Goal: Task Accomplishment & Management: Use online tool/utility

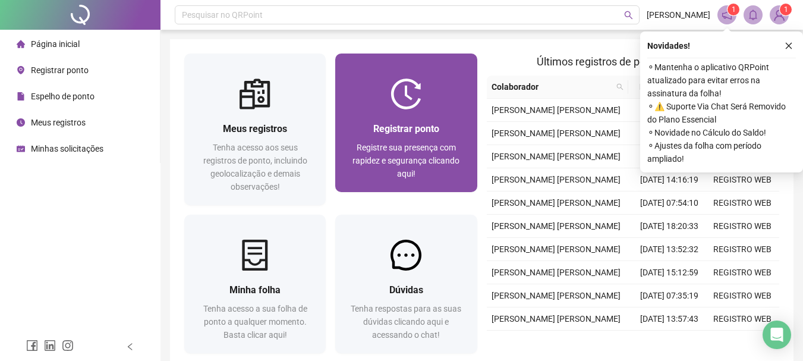
click at [442, 137] on div "Registrar ponto Registre sua presença com rapidez e segurança clicando aqui!" at bounding box center [405, 150] width 113 height 59
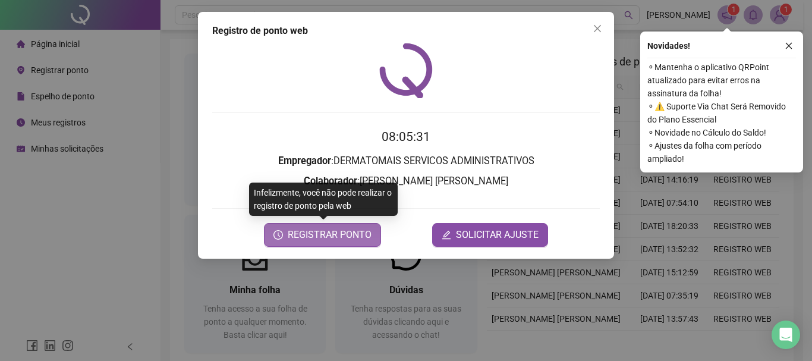
click at [339, 229] on span "REGISTRAR PONTO" at bounding box center [330, 235] width 84 height 14
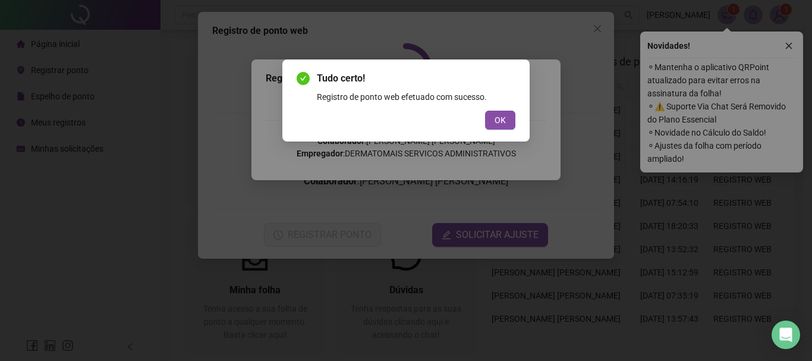
drag, startPoint x: 492, startPoint y: 112, endPoint x: 480, endPoint y: 119, distance: 13.9
click at [492, 116] on button "OK" at bounding box center [500, 120] width 30 height 19
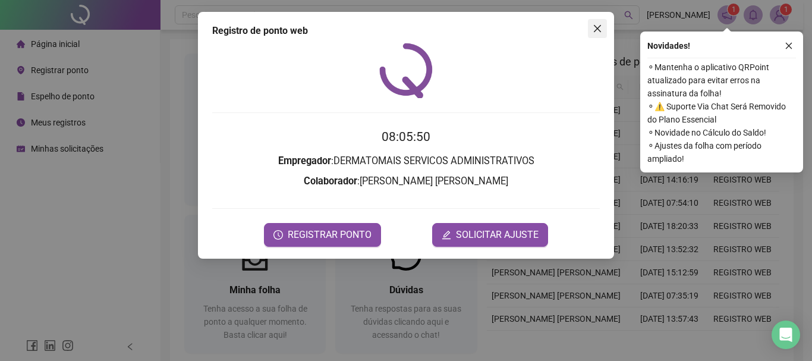
click at [592, 26] on icon "close" at bounding box center [597, 29] width 10 height 10
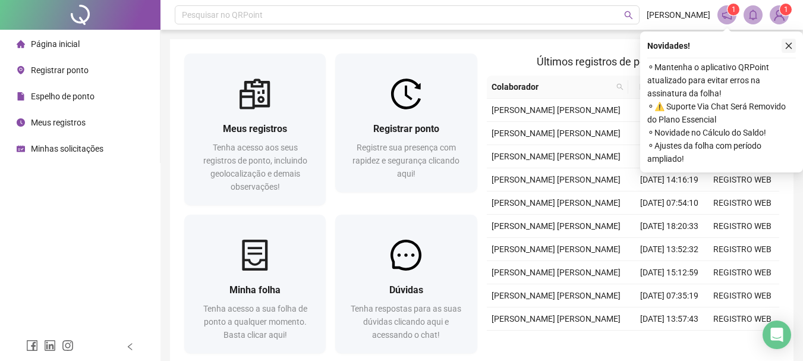
click at [790, 40] on button "button" at bounding box center [788, 46] width 14 height 14
click at [793, 49] on button "button" at bounding box center [788, 46] width 14 height 14
